Goal: Transaction & Acquisition: Purchase product/service

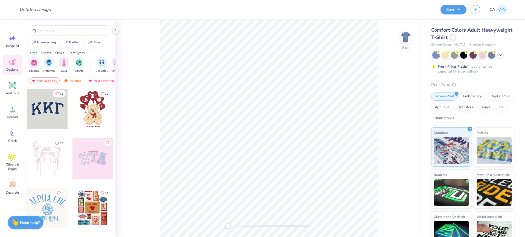
click at [456, 39] on div at bounding box center [453, 37] width 6 height 6
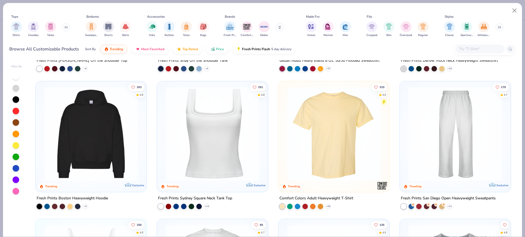
scroll to position [137, 0]
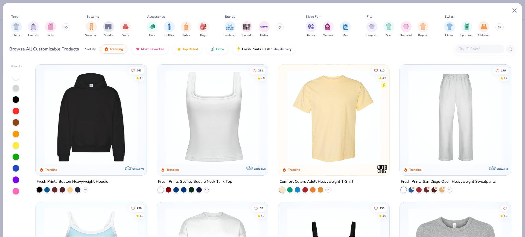
click at [328, 140] on img at bounding box center [334, 117] width 100 height 95
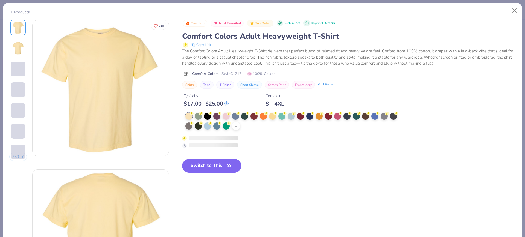
click at [233, 125] on div "+ 38" at bounding box center [236, 126] width 8 height 8
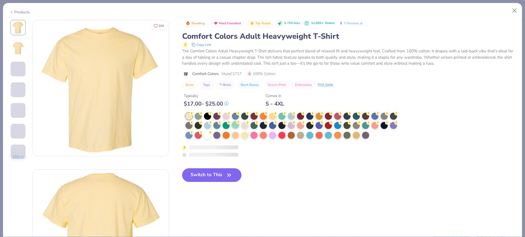
click at [237, 128] on div at bounding box center [235, 125] width 7 height 7
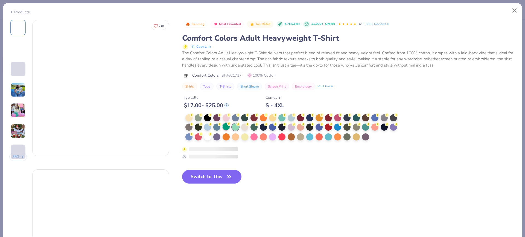
click at [247, 127] on div at bounding box center [244, 127] width 7 height 7
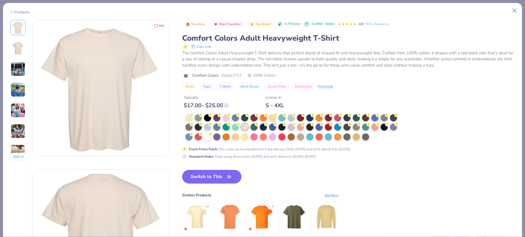
drag, startPoint x: 124, startPoint y: 95, endPoint x: 101, endPoint y: 190, distance: 98.4
